Goal: Task Accomplishment & Management: Complete application form

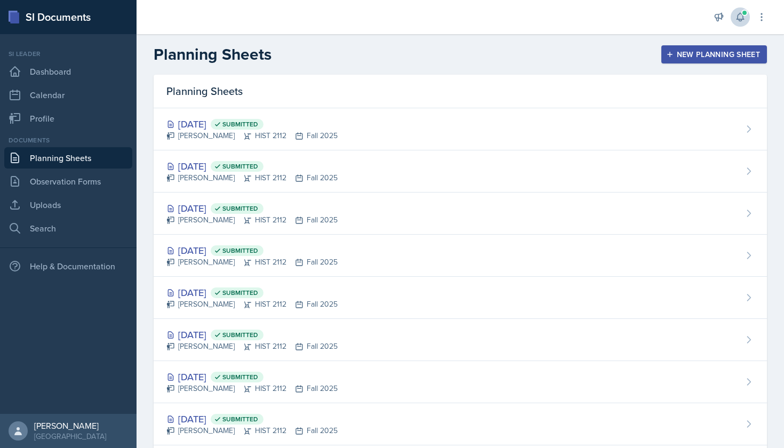
click at [749, 14] on button at bounding box center [739, 16] width 19 height 19
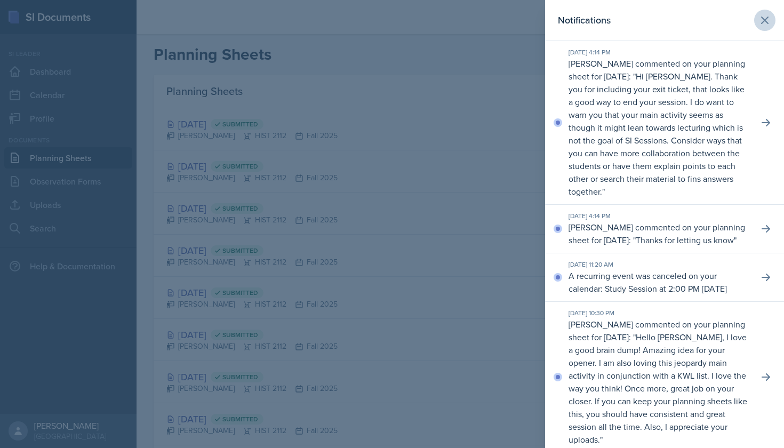
click at [757, 14] on button at bounding box center [764, 20] width 21 height 21
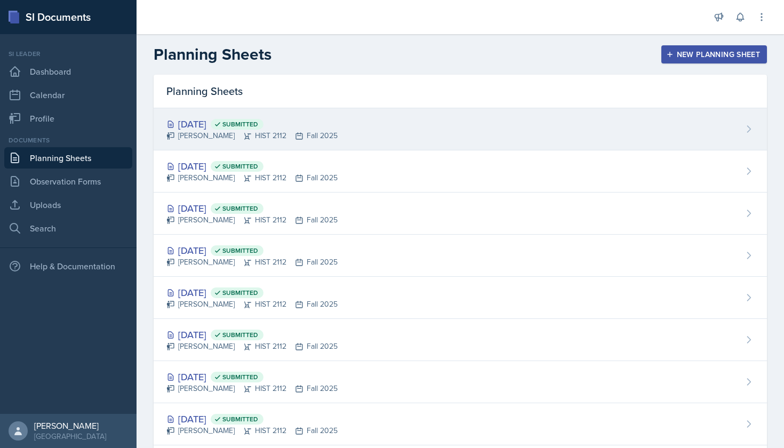
click at [232, 125] on div "[DATE] Submitted" at bounding box center [251, 124] width 171 height 14
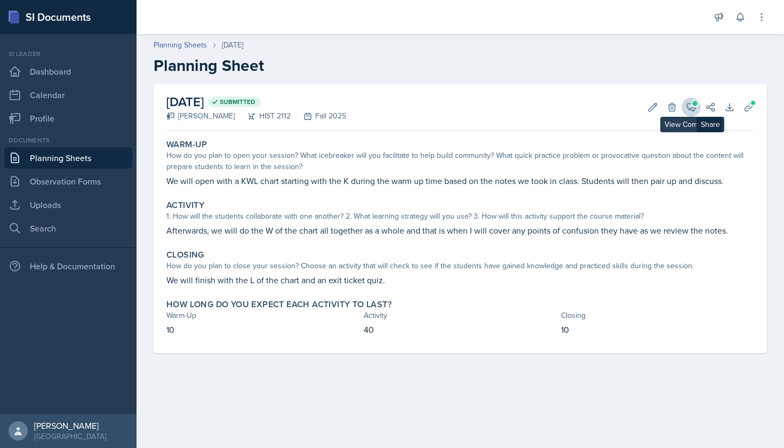
click at [694, 106] on icon at bounding box center [691, 107] width 11 height 11
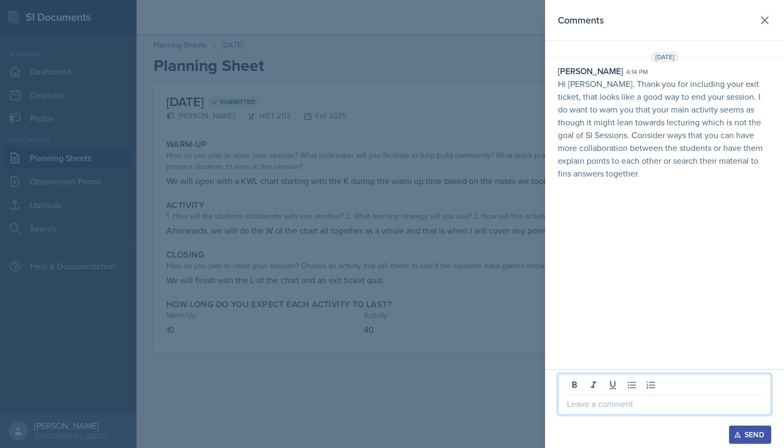
click at [632, 400] on p at bounding box center [664, 403] width 195 height 13
click at [758, 435] on div "Send" at bounding box center [750, 434] width 28 height 9
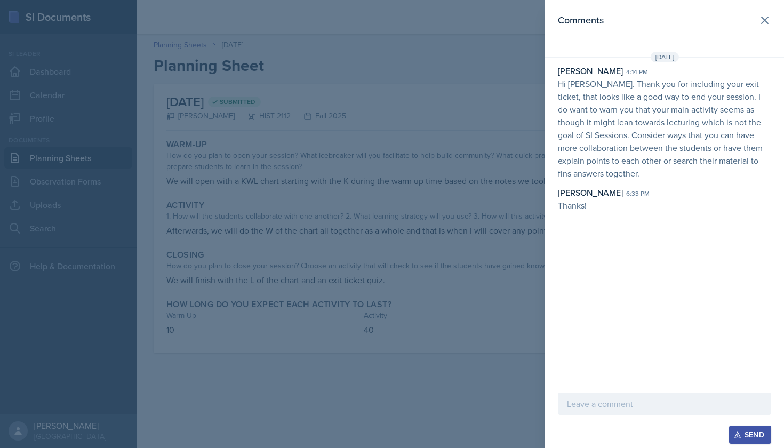
click at [442, 227] on div at bounding box center [392, 224] width 784 height 448
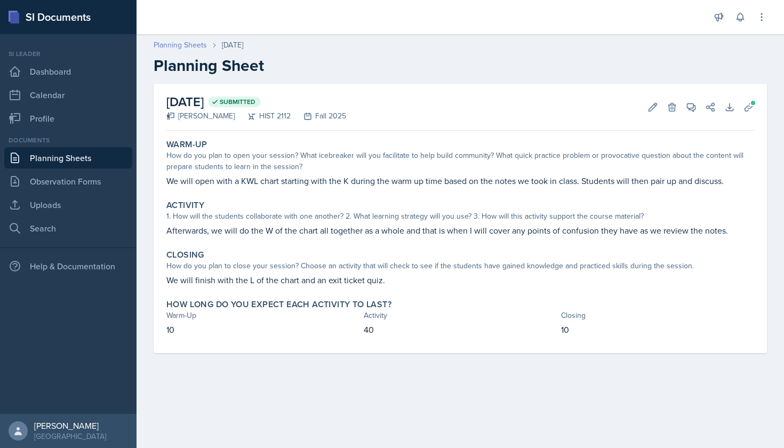
click at [172, 44] on link "Planning Sheets" at bounding box center [180, 44] width 53 height 11
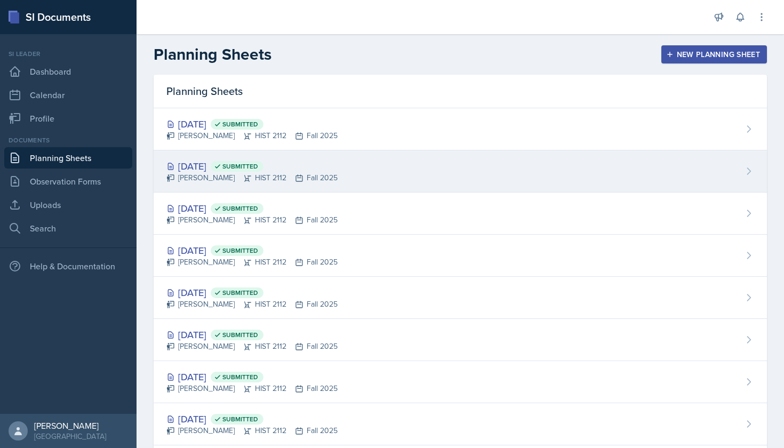
click at [197, 159] on div "[DATE] Submitted" at bounding box center [251, 166] width 171 height 14
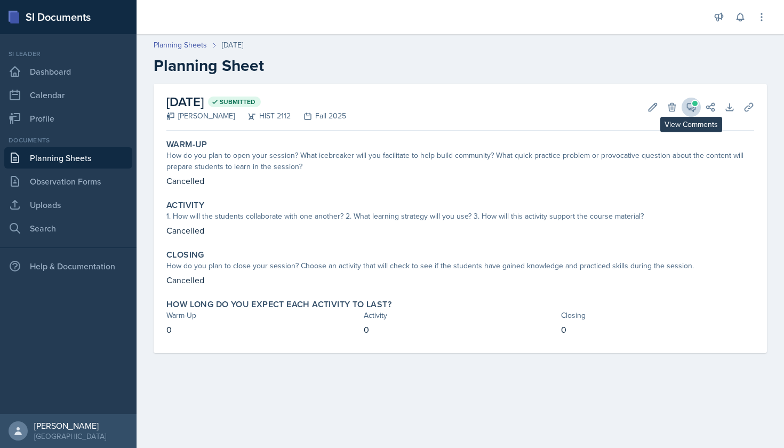
click at [693, 107] on icon at bounding box center [691, 107] width 11 height 11
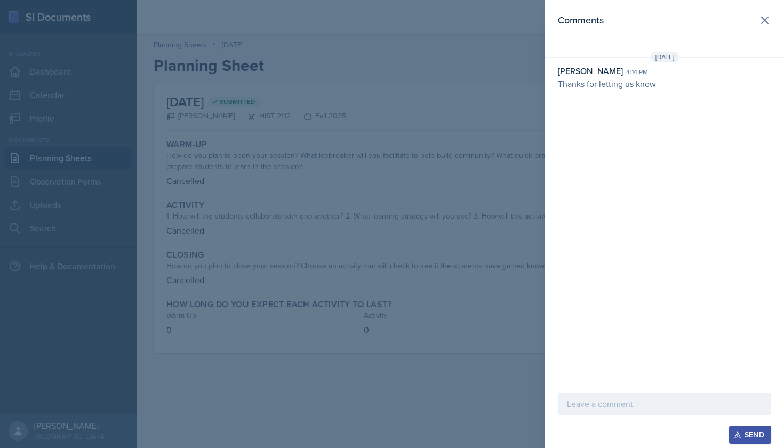
click at [619, 398] on p at bounding box center [664, 403] width 195 height 13
click at [747, 428] on button "Send" at bounding box center [750, 434] width 42 height 18
click at [474, 158] on div at bounding box center [392, 224] width 784 height 448
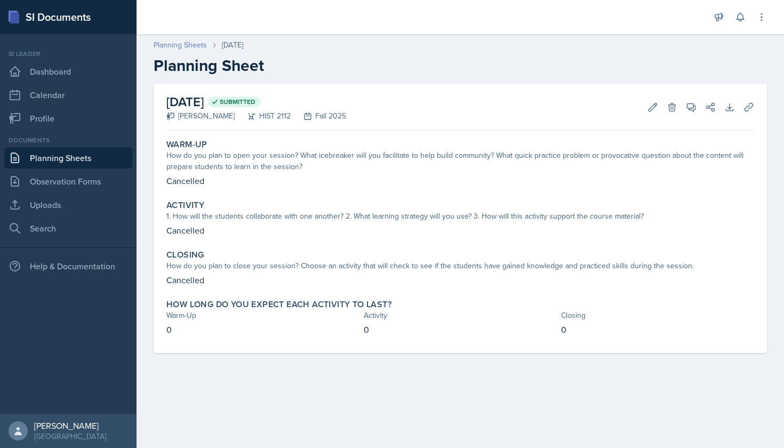
click at [171, 44] on link "Planning Sheets" at bounding box center [180, 44] width 53 height 11
